Goal: Information Seeking & Learning: Understand process/instructions

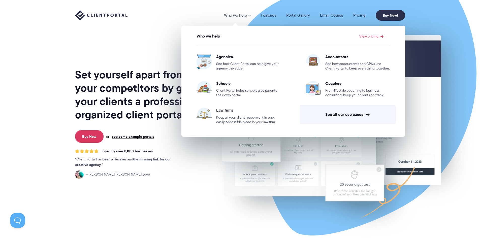
click at [334, 84] on span "Coaches" at bounding box center [357, 83] width 65 height 5
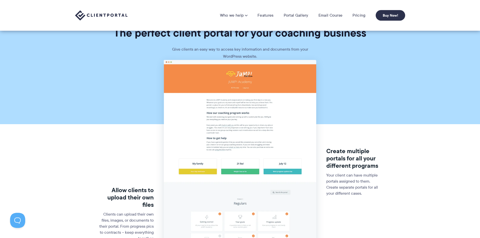
scroll to position [10, 0]
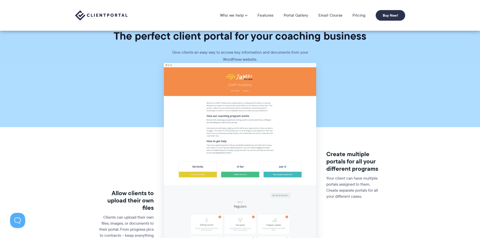
click at [267, 16] on link "Features" at bounding box center [265, 15] width 16 height 5
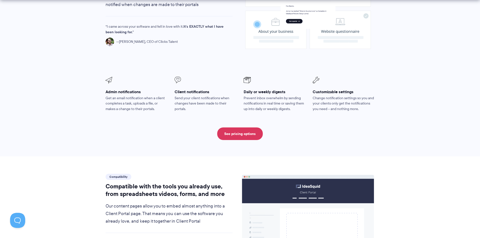
scroll to position [428, 0]
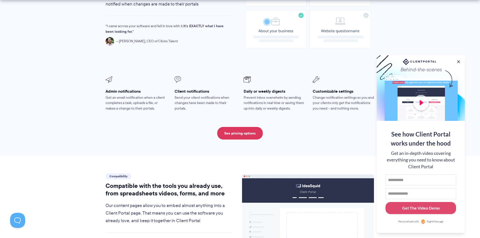
click at [459, 60] on button at bounding box center [458, 61] width 5 height 5
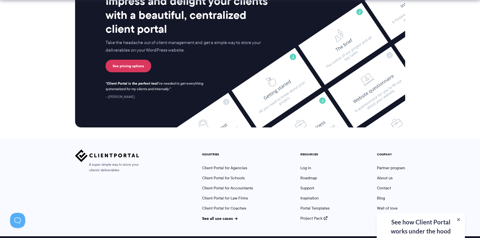
scroll to position [1320, 0]
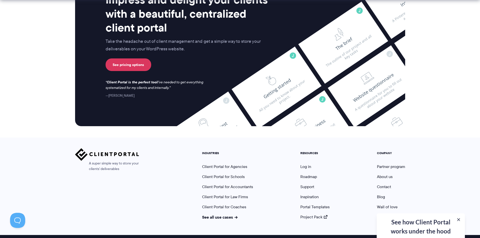
click at [234, 204] on link "Client Portal for Coaches" at bounding box center [224, 207] width 44 height 6
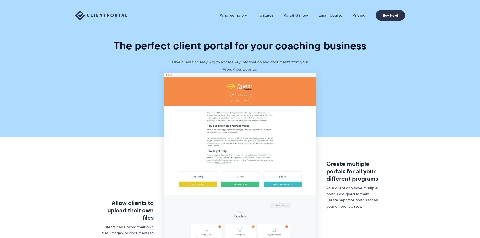
click at [292, 15] on link "Portal Gallery" at bounding box center [296, 15] width 25 height 5
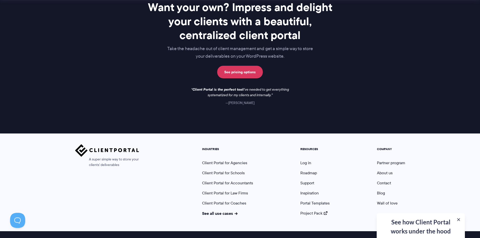
scroll to position [726, 0]
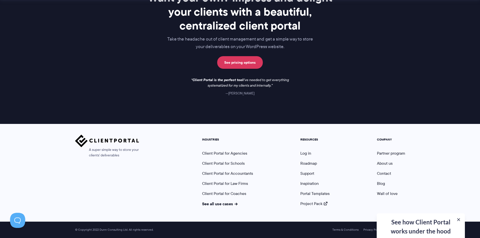
click at [458, 219] on button at bounding box center [458, 219] width 5 height 5
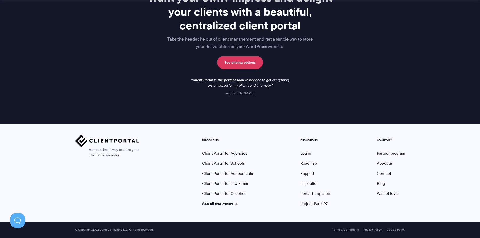
click at [17, 220] on button at bounding box center [17, 220] width 15 height 15
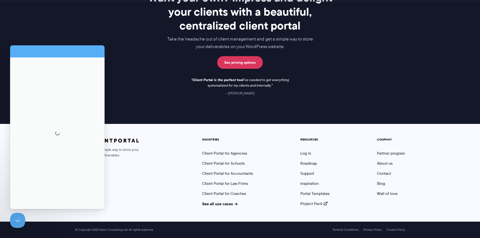
scroll to position [0, 0]
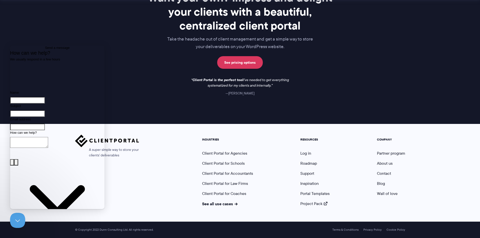
click at [144, 177] on div "A super simple way to store your clients' deliverables INDUSTRIES Client Portal…" at bounding box center [240, 171] width 330 height 72
click at [20, 221] on button "Close Beacon popover" at bounding box center [17, 220] width 15 height 15
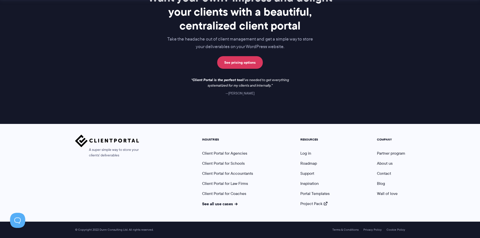
click at [305, 174] on link "Support" at bounding box center [307, 174] width 14 height 6
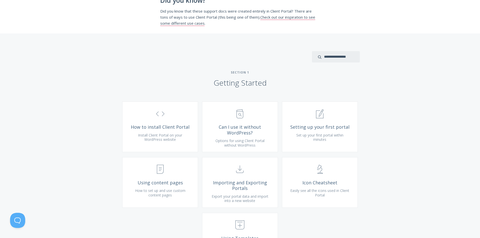
scroll to position [126, 0]
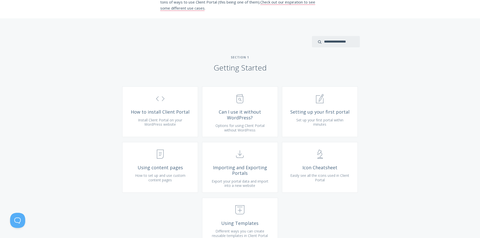
click at [244, 116] on span "Can I use it without WordPress?" at bounding box center [240, 114] width 60 height 11
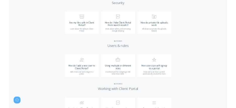
scroll to position [705, 0]
